Goal: Check status: Check status

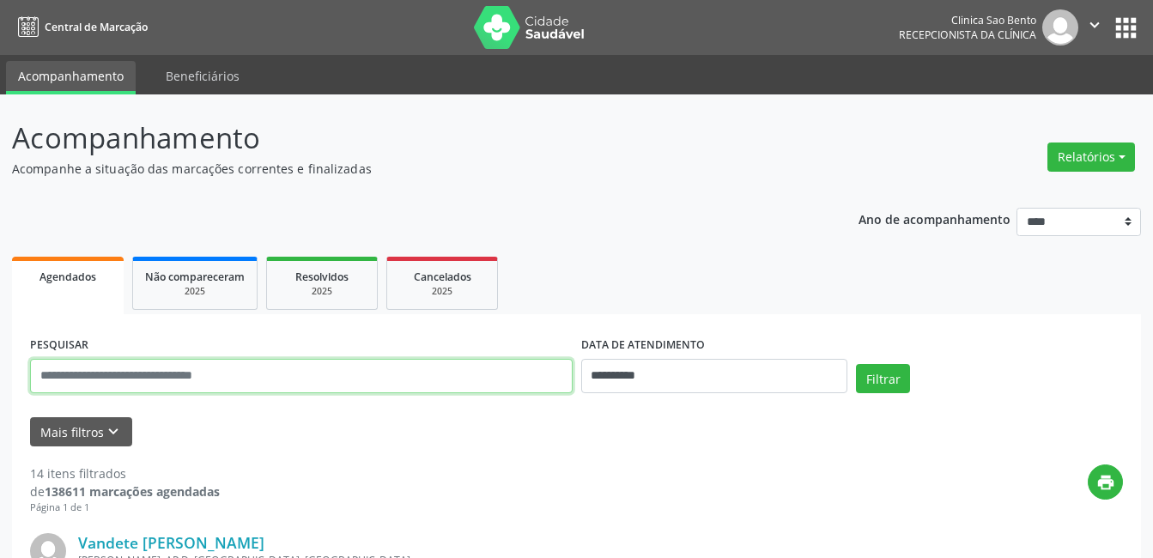
click at [152, 373] on input "text" at bounding box center [301, 376] width 543 height 34
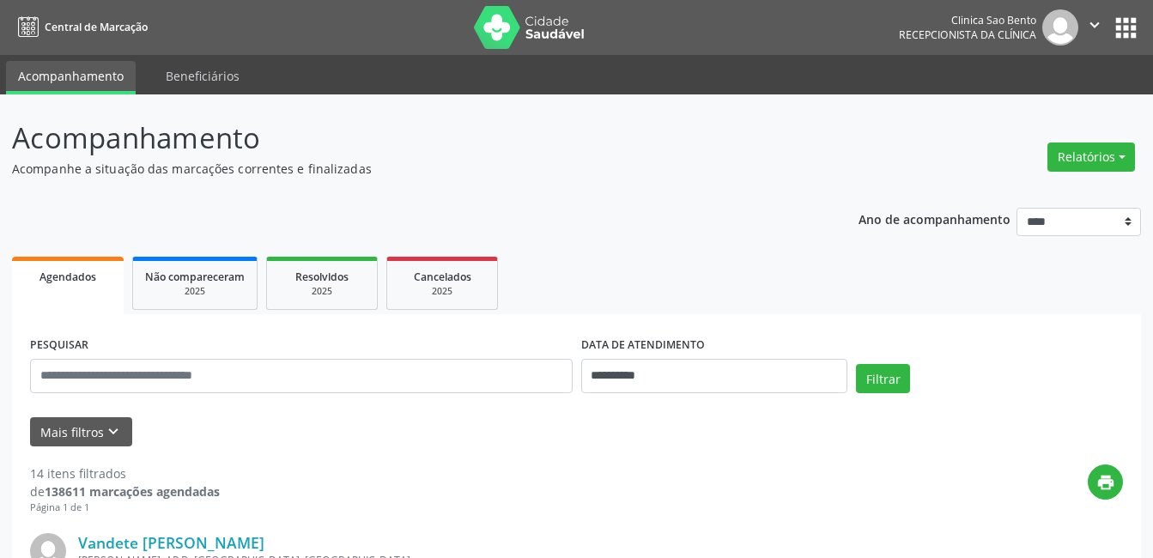
click at [941, 256] on ul "Agendados Não compareceram 2025 Resolvidos 2025 Cancelados 2025" at bounding box center [576, 283] width 1129 height 62
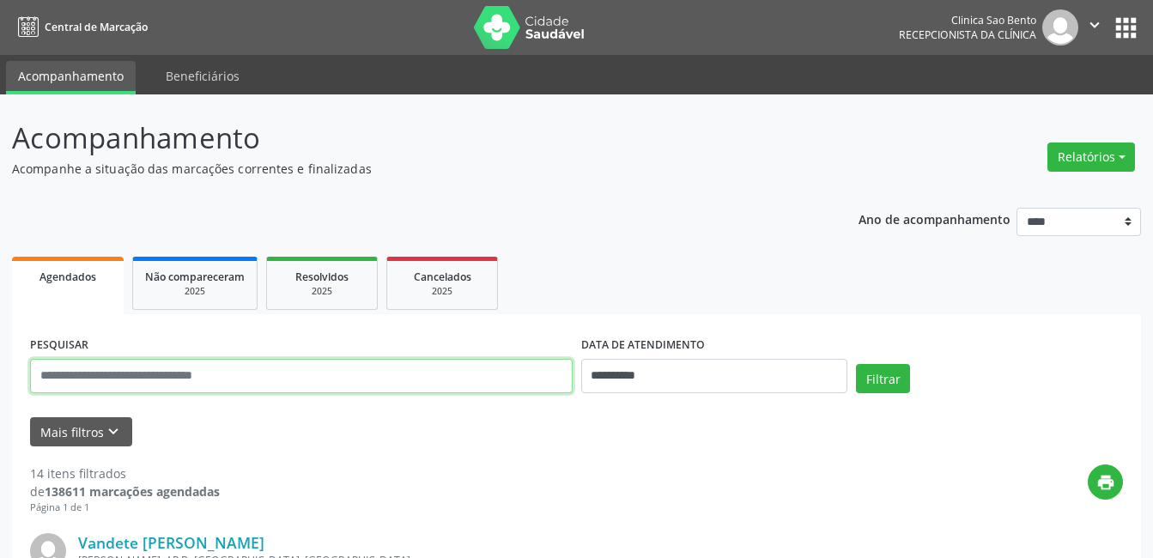
click at [145, 376] on input "text" at bounding box center [301, 376] width 543 height 34
type input "**********"
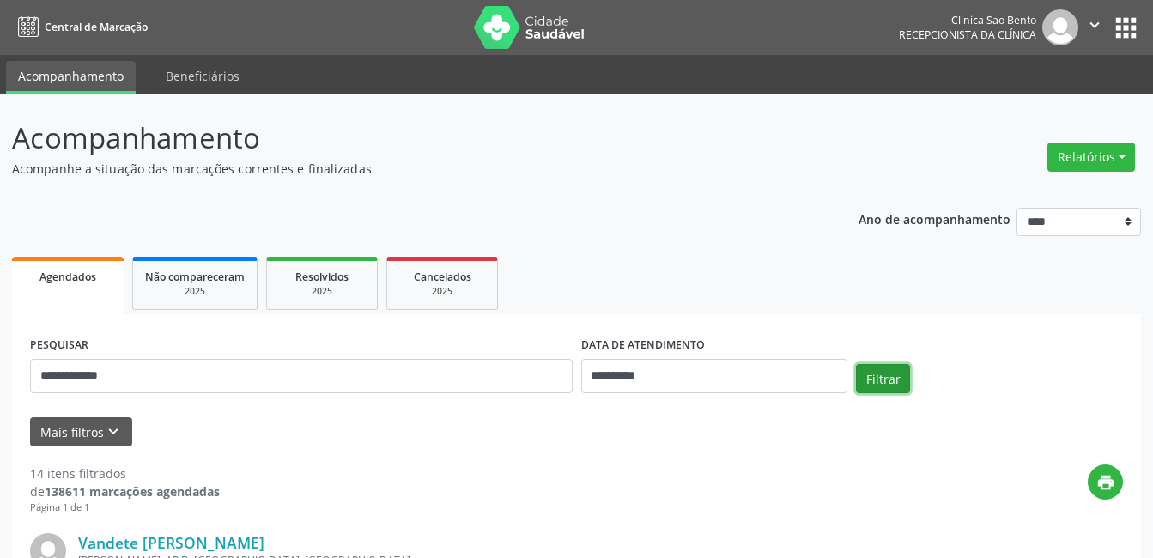
click at [883, 383] on button "Filtrar" at bounding box center [883, 378] width 54 height 29
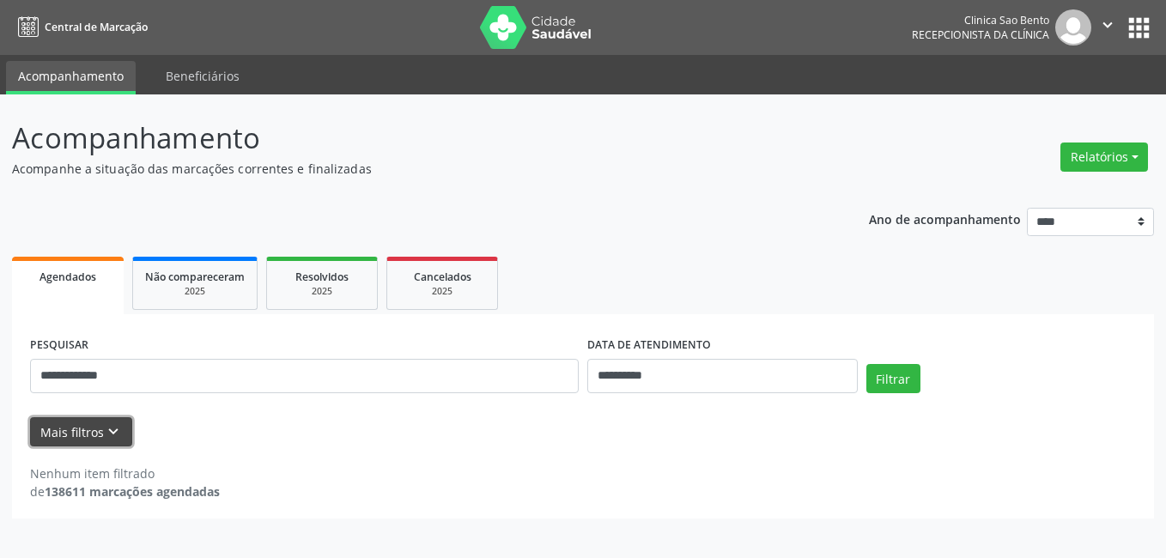
click at [114, 430] on icon "keyboard_arrow_down" at bounding box center [113, 432] width 19 height 19
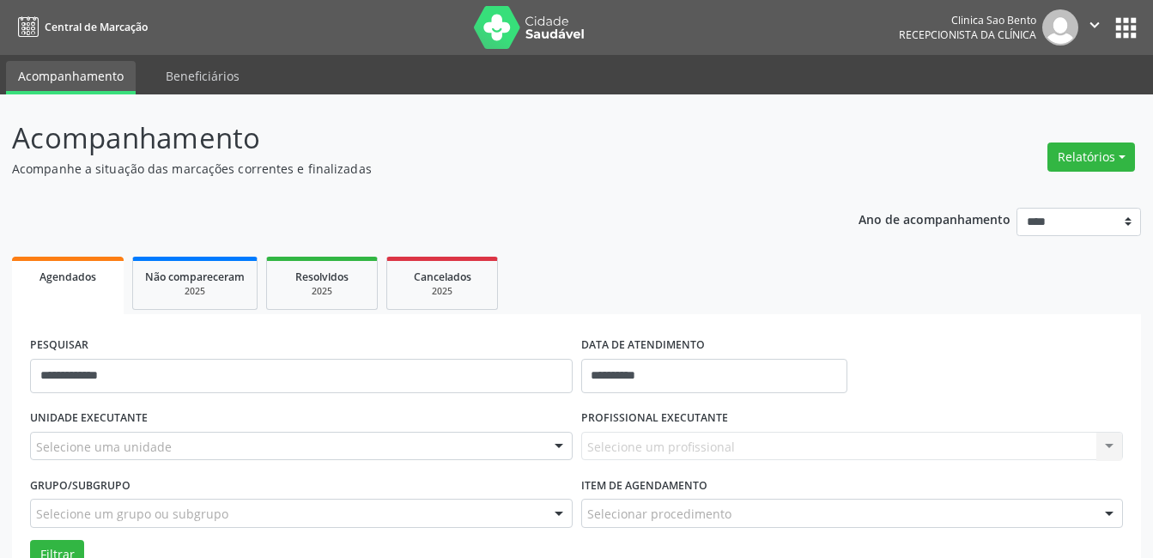
scroll to position [137, 0]
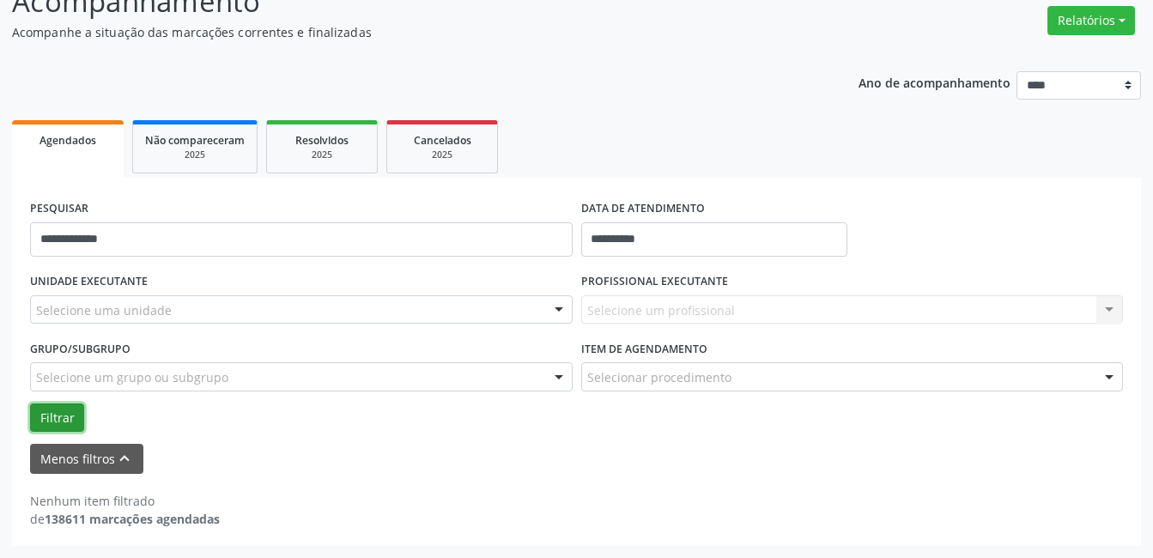
click at [66, 416] on button "Filtrar" at bounding box center [57, 418] width 54 height 29
click at [761, 308] on div "Selecione um profissional Nenhum resultado encontrado para: " " Não há nenhuma …" at bounding box center [852, 309] width 543 height 29
click at [1041, 88] on select "**** **** **** **** ****" at bounding box center [1079, 85] width 125 height 29
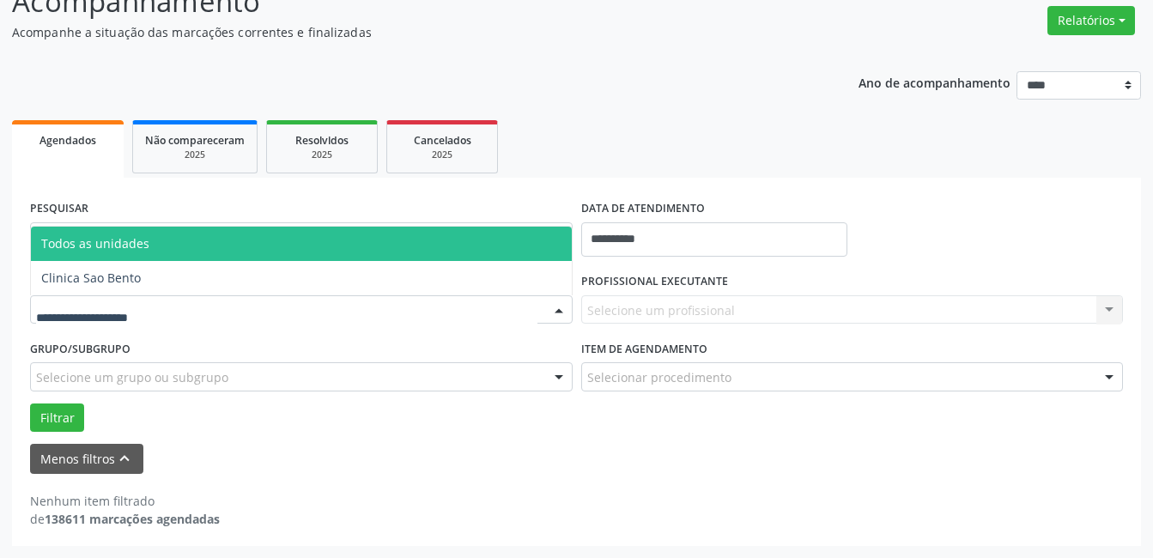
drag, startPoint x: 75, startPoint y: 295, endPoint x: 83, endPoint y: 300, distance: 9.6
click at [76, 295] on div at bounding box center [301, 309] width 543 height 29
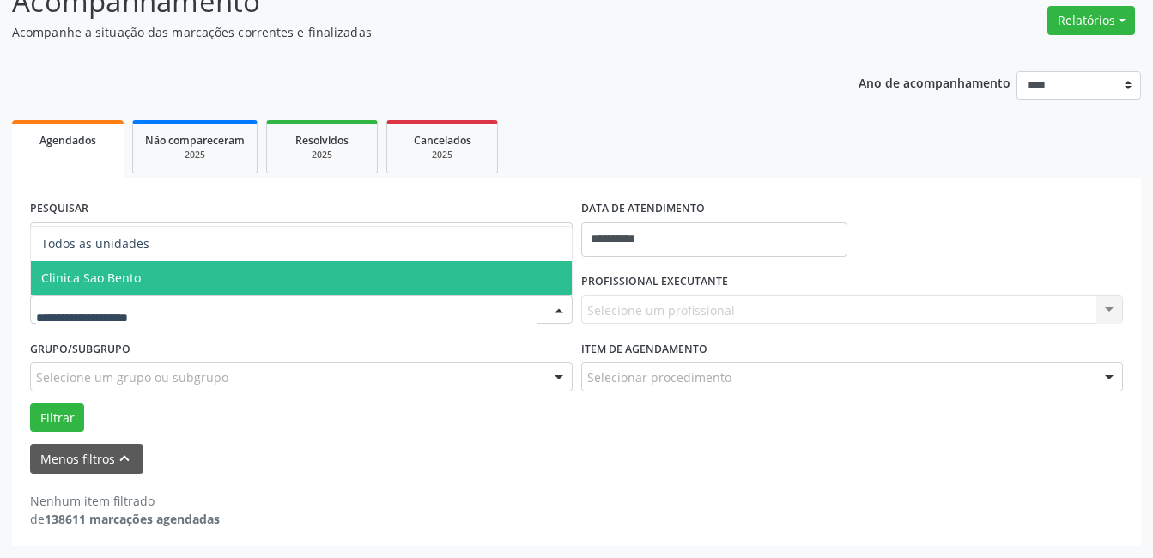
click at [83, 276] on span "Clinica Sao Bento" at bounding box center [91, 278] width 100 height 16
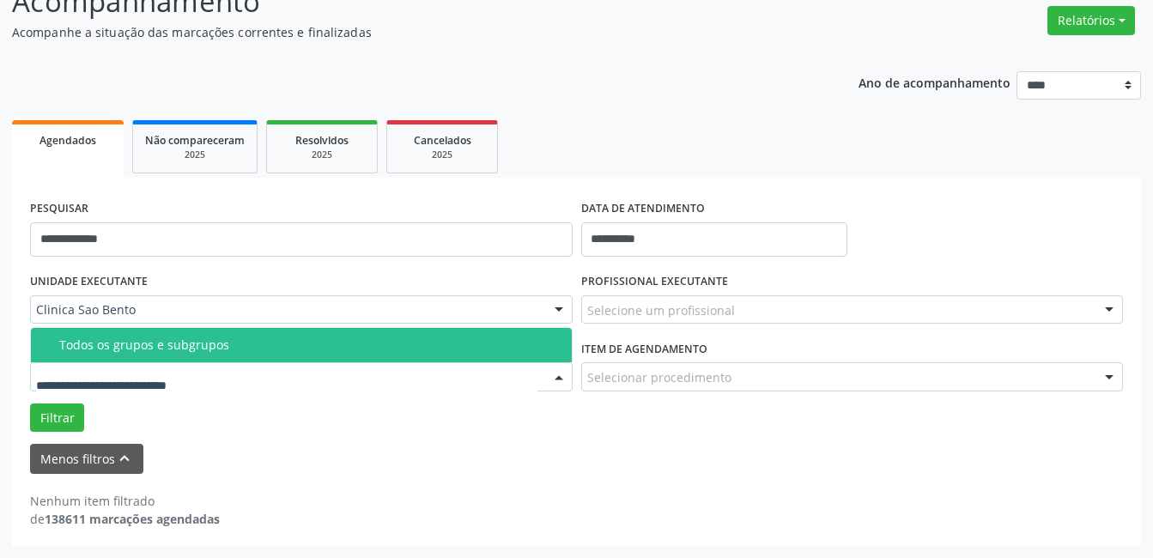
click at [125, 350] on div "Todos os grupos e subgrupos" at bounding box center [310, 345] width 502 height 14
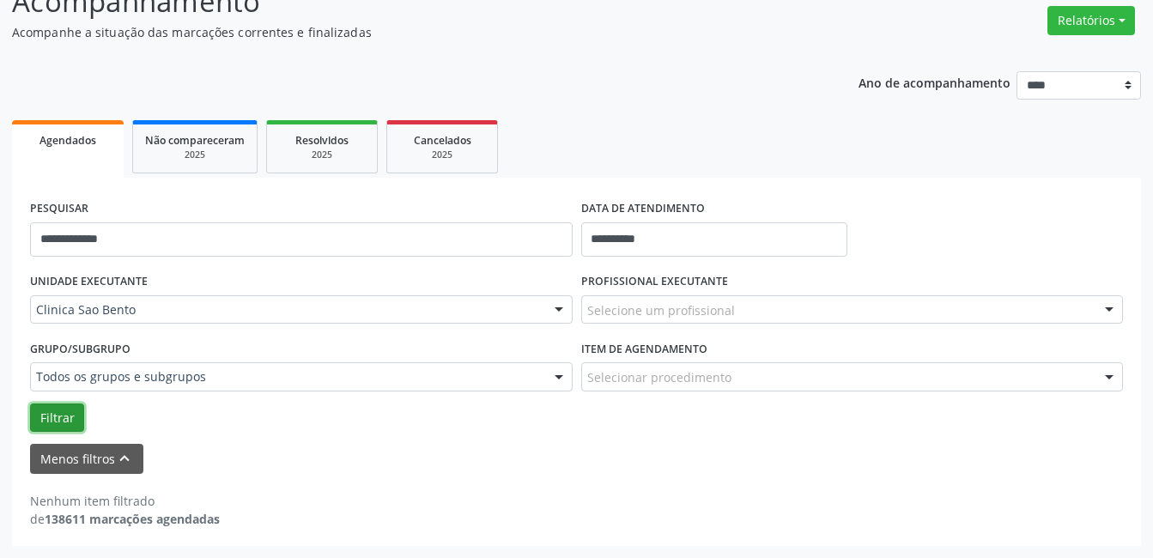
click at [71, 416] on button "Filtrar" at bounding box center [57, 418] width 54 height 29
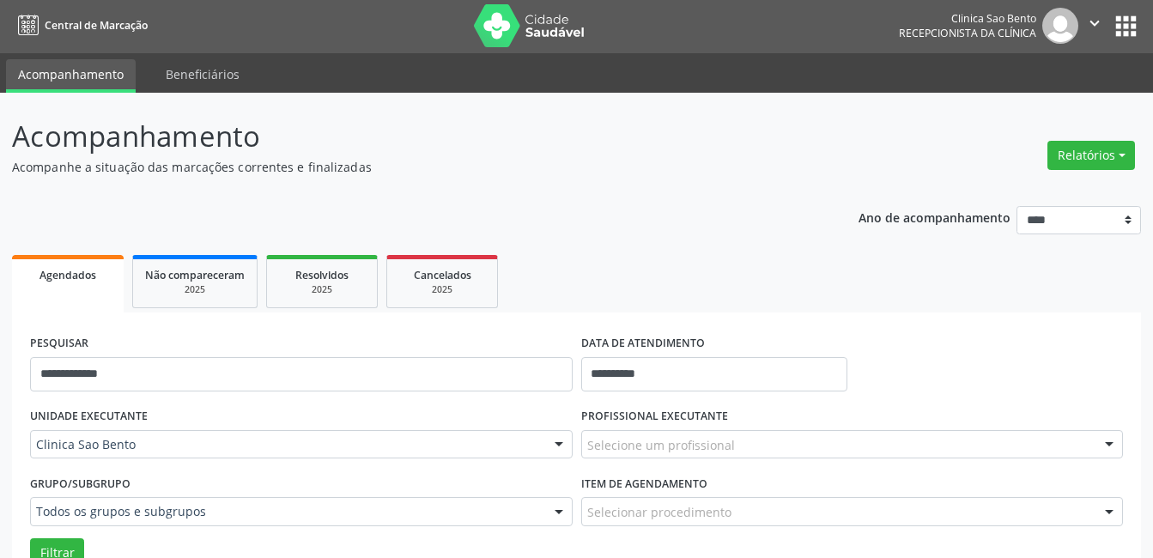
scroll to position [0, 0]
